Goal: Navigation & Orientation: Find specific page/section

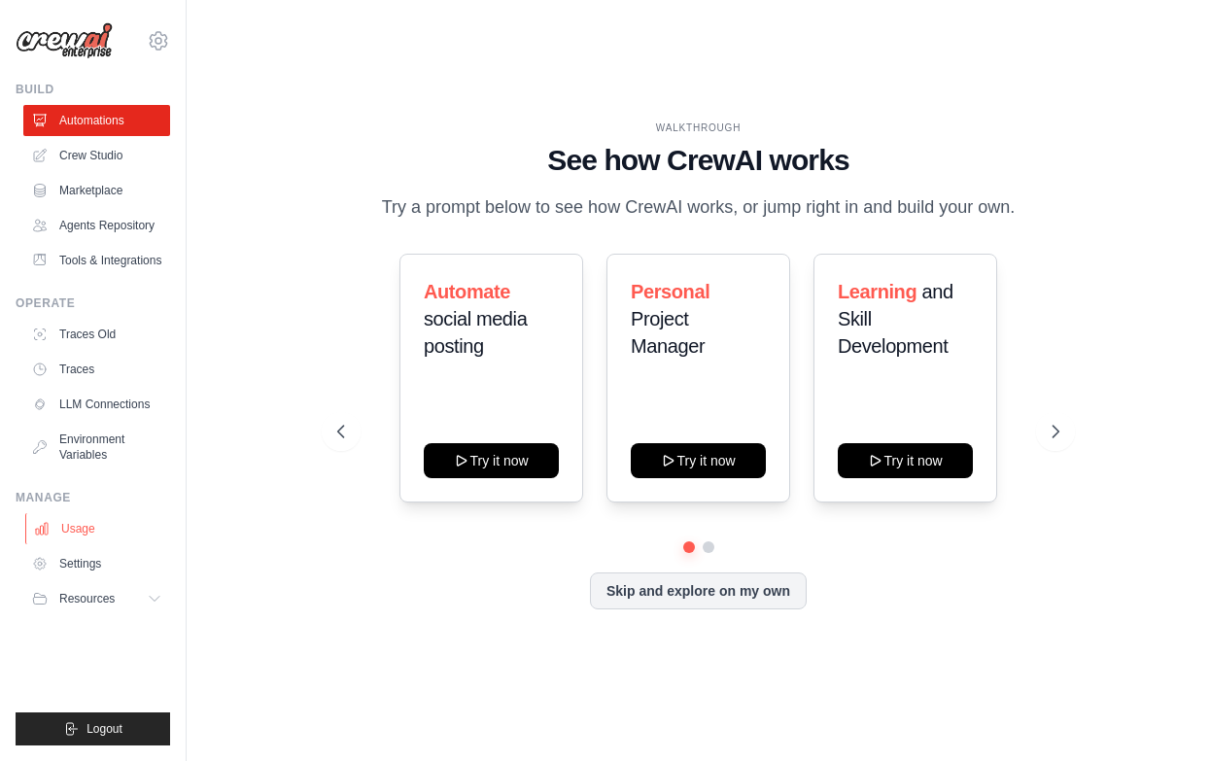
click at [91, 528] on link "Usage" at bounding box center [98, 528] width 147 height 31
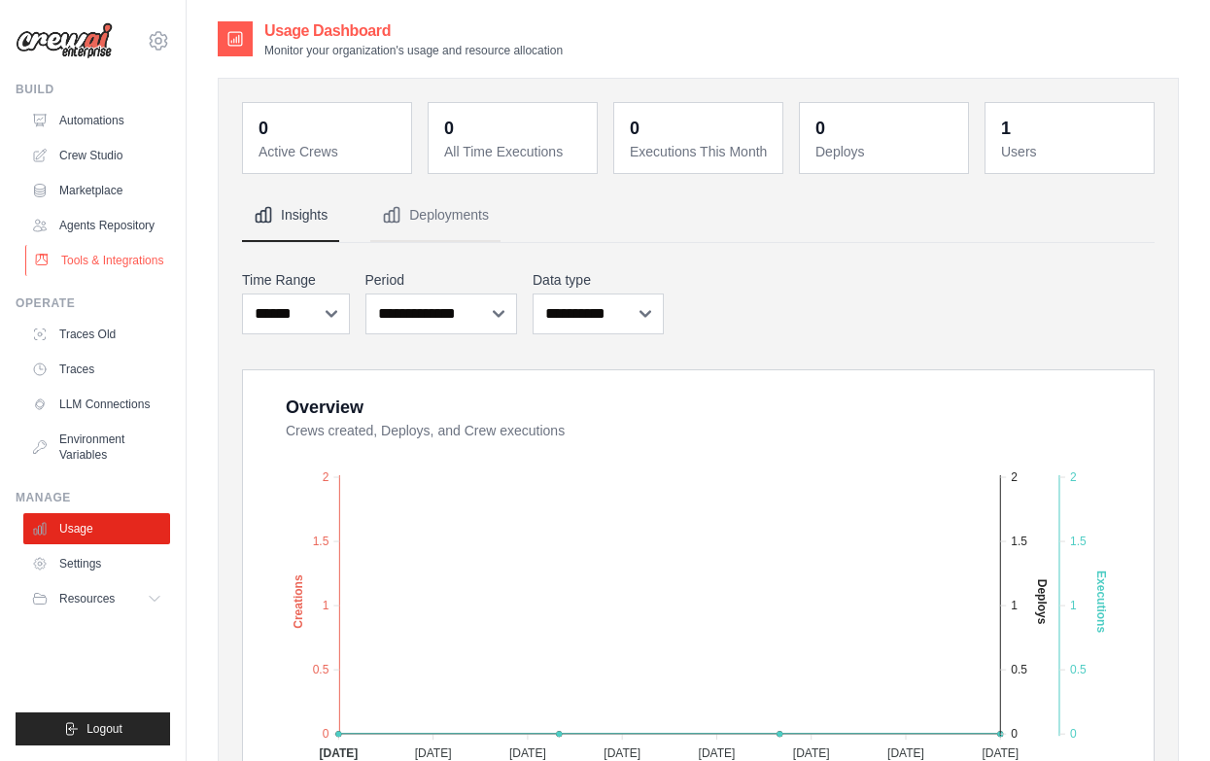
click at [107, 257] on link "Tools & Integrations" at bounding box center [98, 260] width 147 height 31
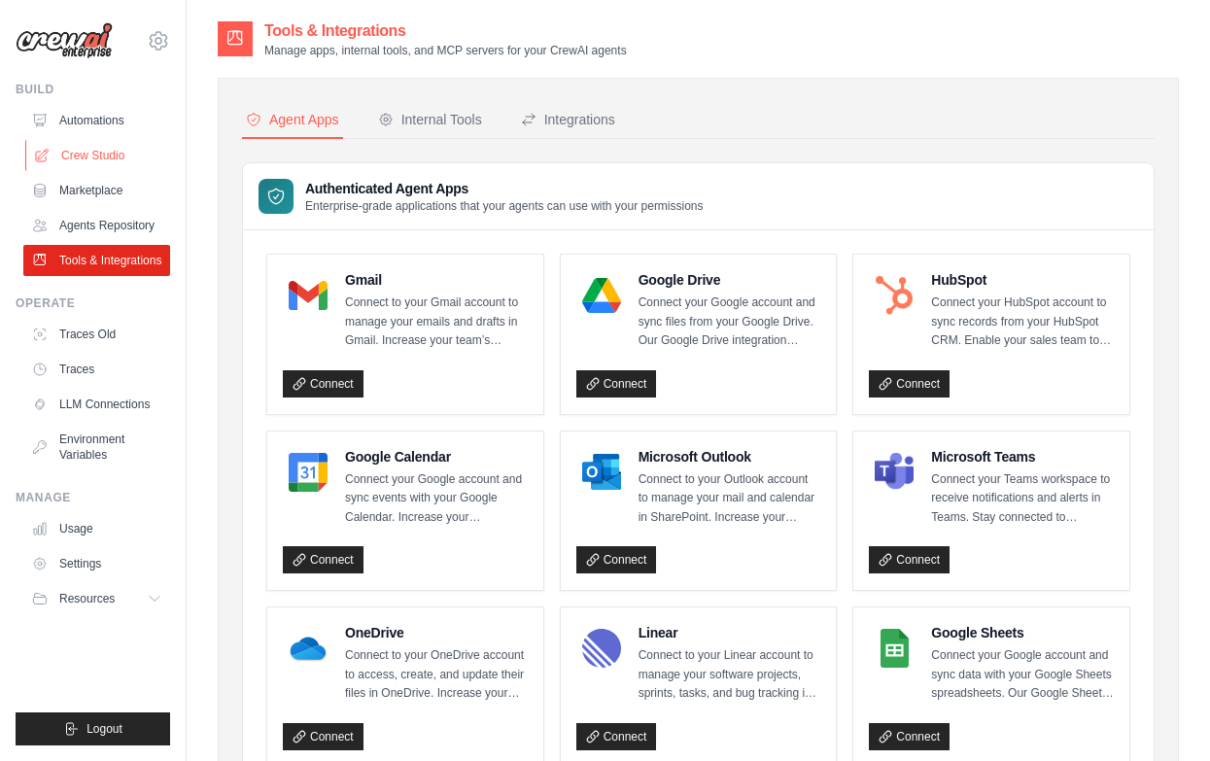
click at [107, 157] on link "Crew Studio" at bounding box center [98, 155] width 147 height 31
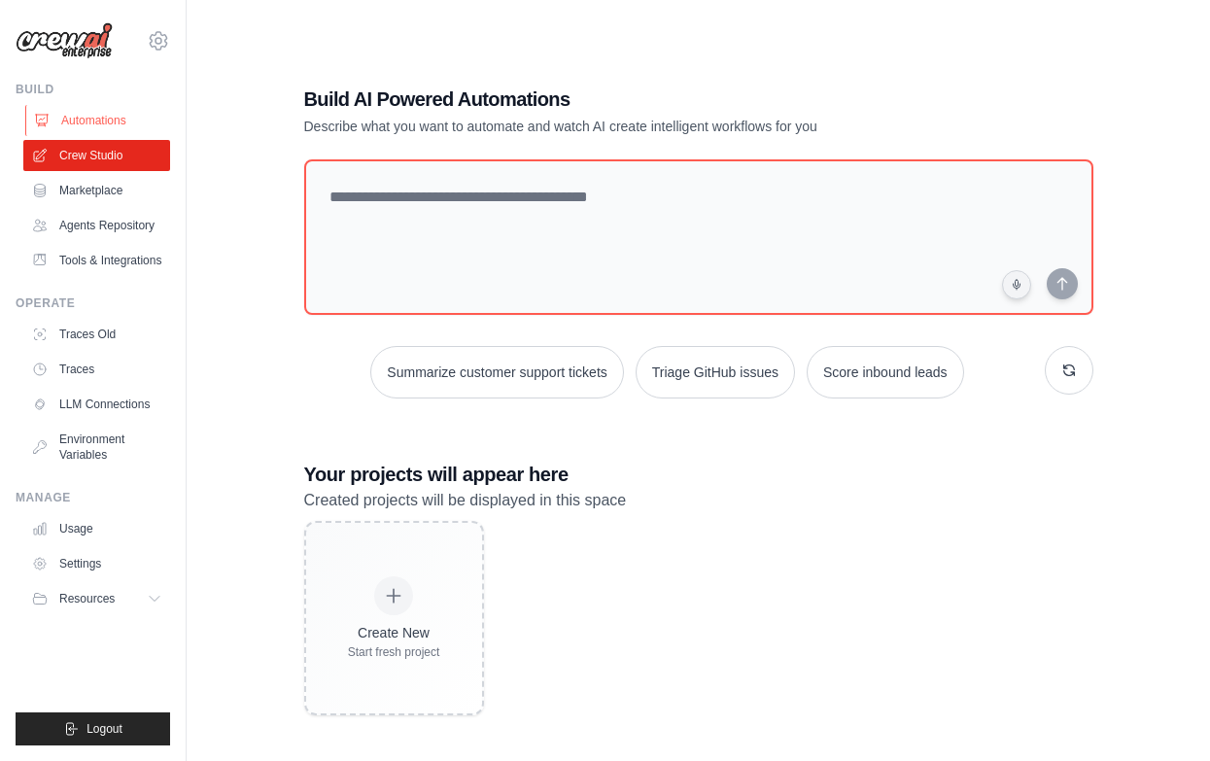
click at [100, 115] on link "Automations" at bounding box center [98, 120] width 147 height 31
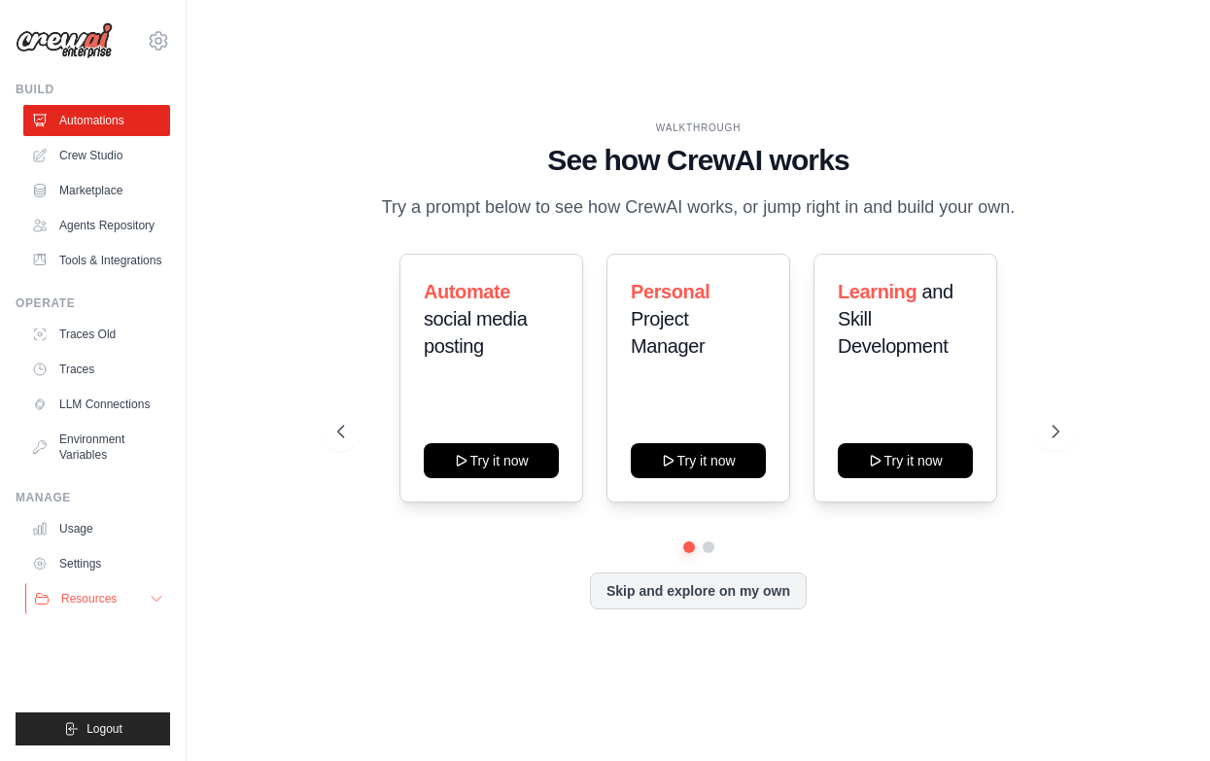
click at [91, 594] on span "Resources" at bounding box center [88, 599] width 55 height 16
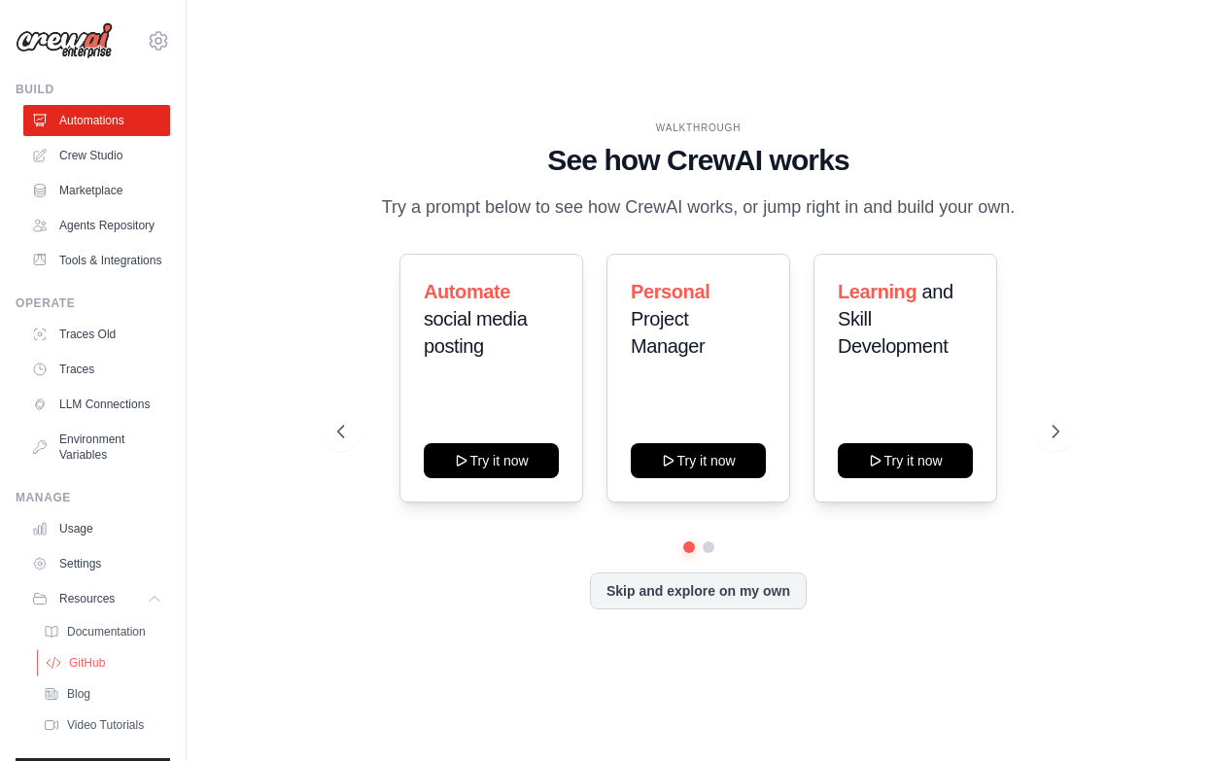
scroll to position [46, 0]
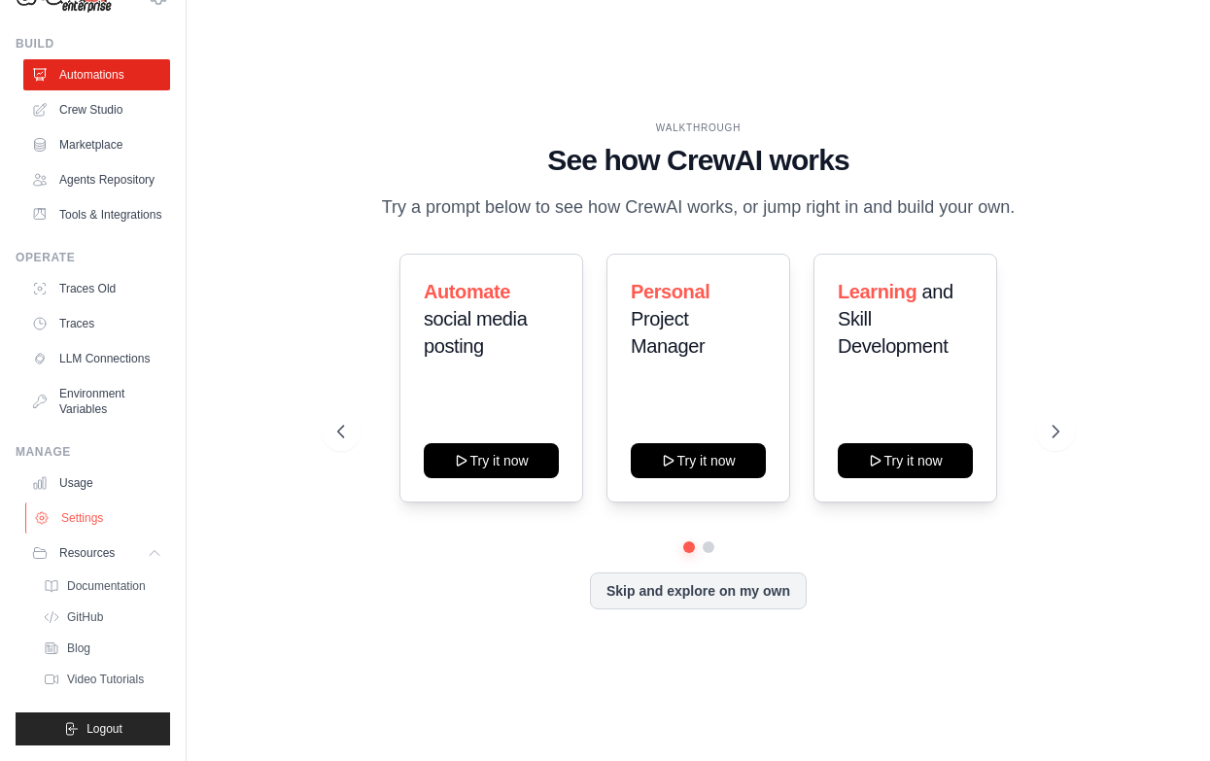
click at [80, 516] on link "Settings" at bounding box center [98, 518] width 147 height 31
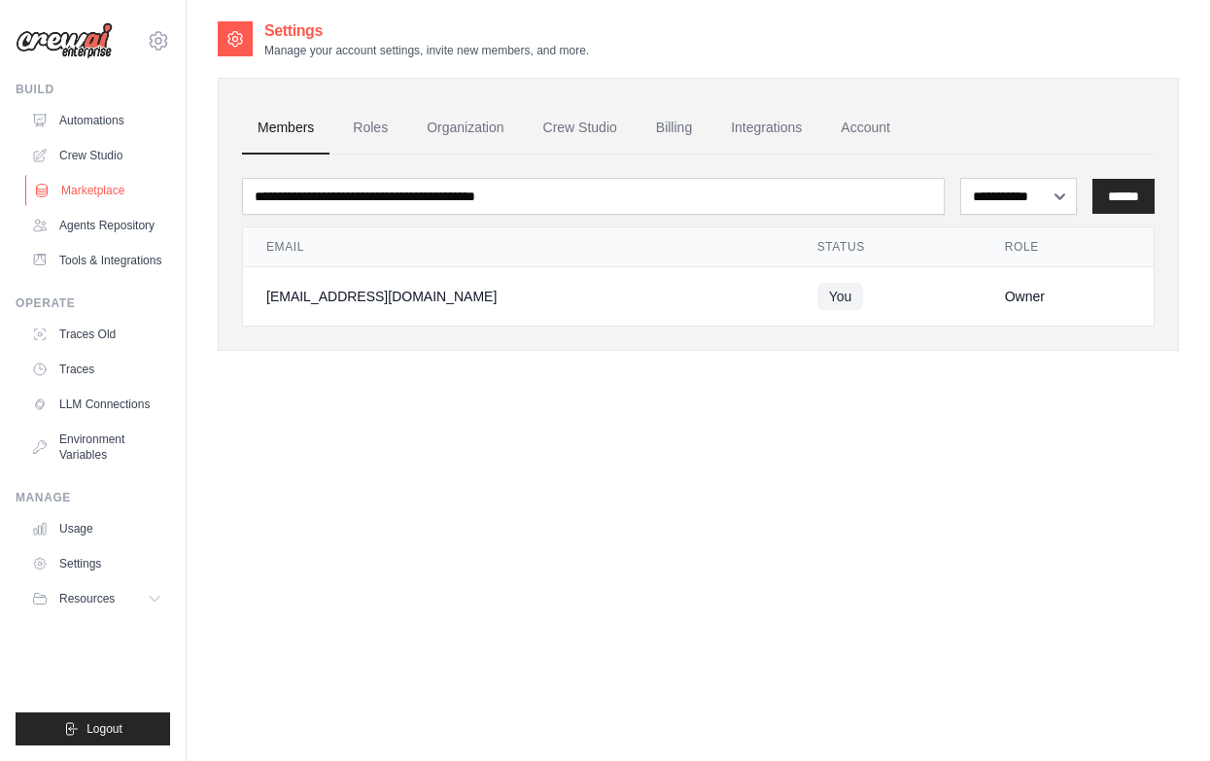
click at [105, 186] on link "Marketplace" at bounding box center [98, 190] width 147 height 31
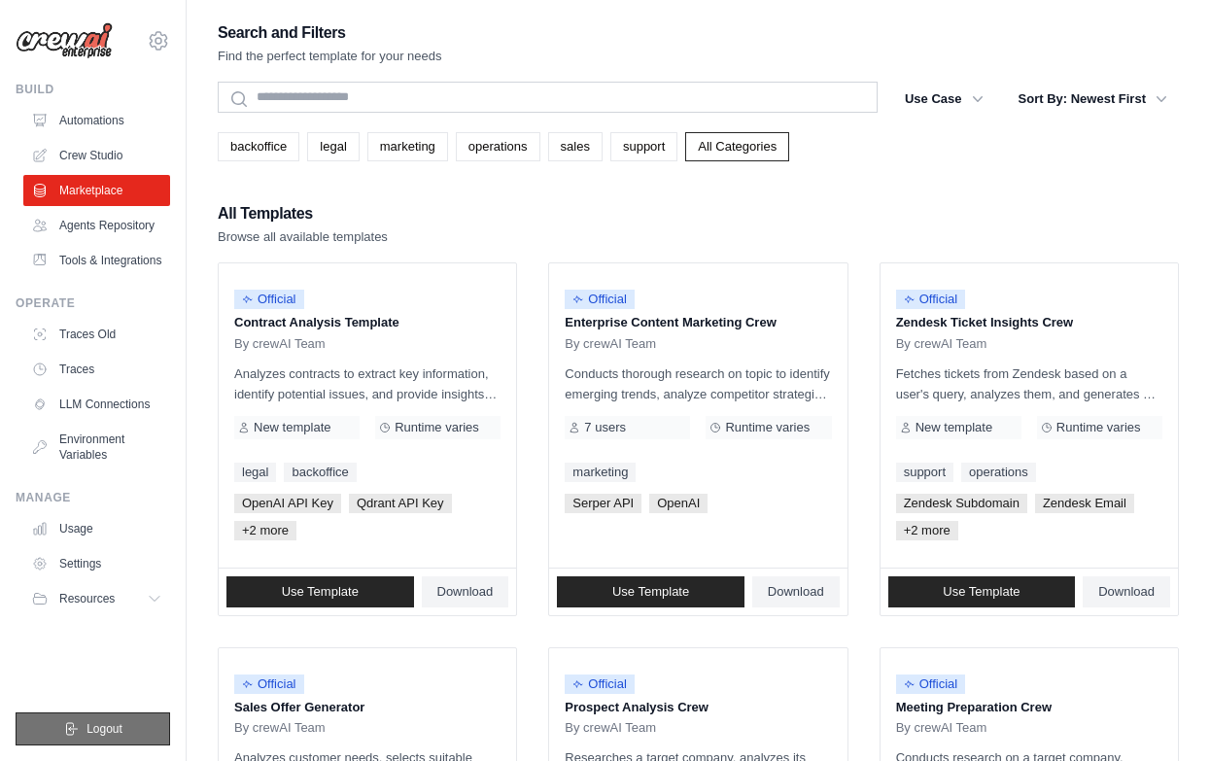
click at [98, 729] on span "Logout" at bounding box center [105, 729] width 36 height 16
